Goal: Transaction & Acquisition: Subscribe to service/newsletter

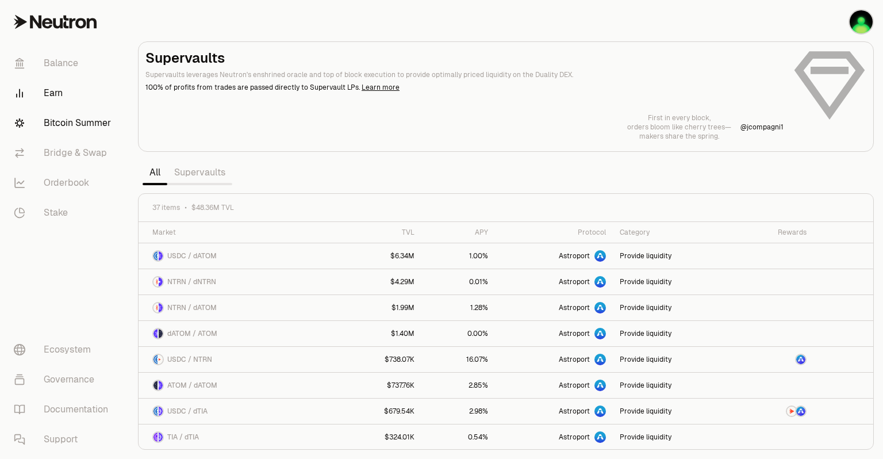
click at [75, 122] on link "Bitcoin Summer" at bounding box center [65, 123] width 120 height 30
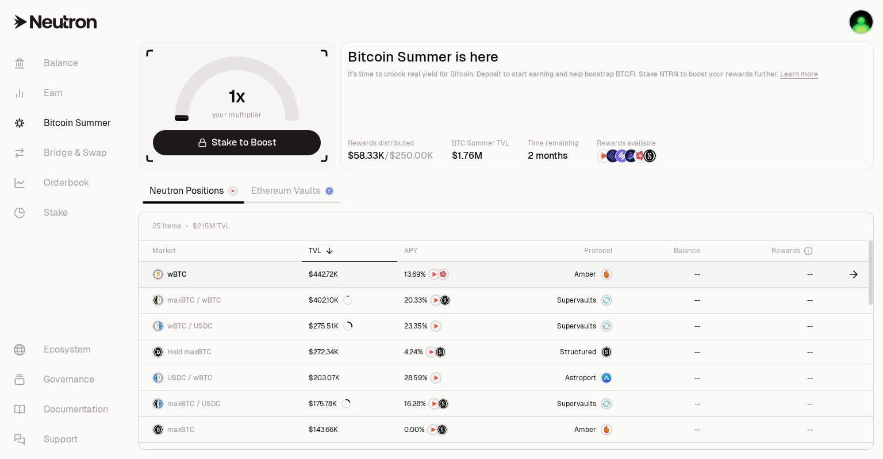
click at [338, 274] on link "$442.72K" at bounding box center [349, 274] width 95 height 25
click at [60, 207] on link "Stake" at bounding box center [65, 213] width 120 height 30
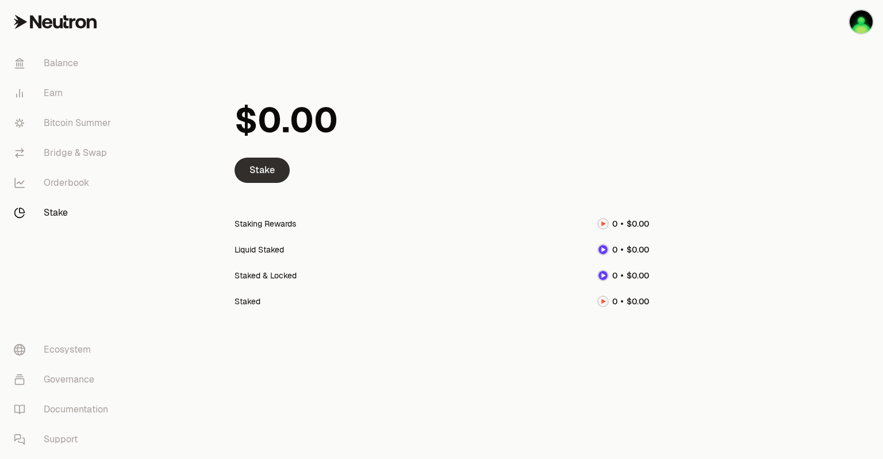
click at [257, 168] on link "Stake" at bounding box center [262, 169] width 55 height 25
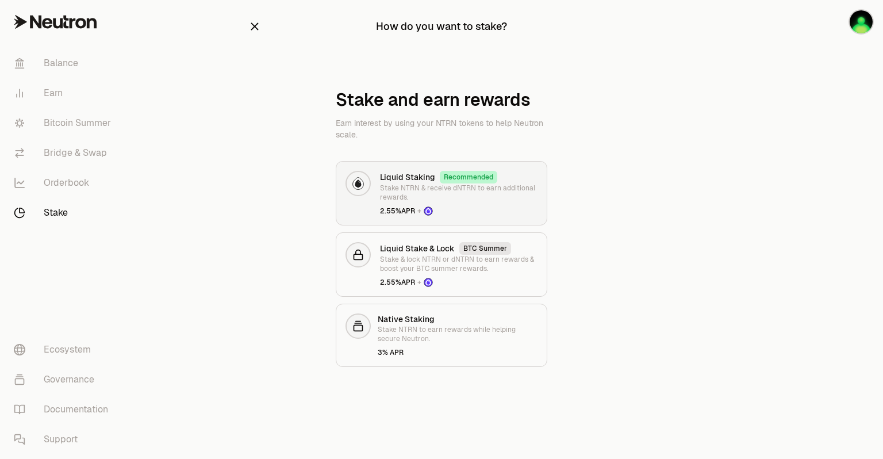
click at [462, 183] on p "Stake NTRN & receive dNTRN to earn additional rewards." at bounding box center [458, 192] width 157 height 18
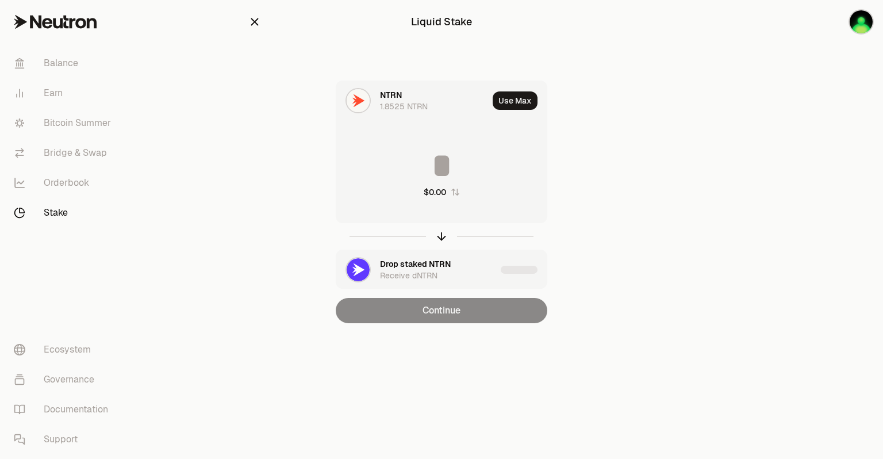
click at [251, 18] on icon "button" at bounding box center [254, 21] width 7 height 7
